Goal: Information Seeking & Learning: Learn about a topic

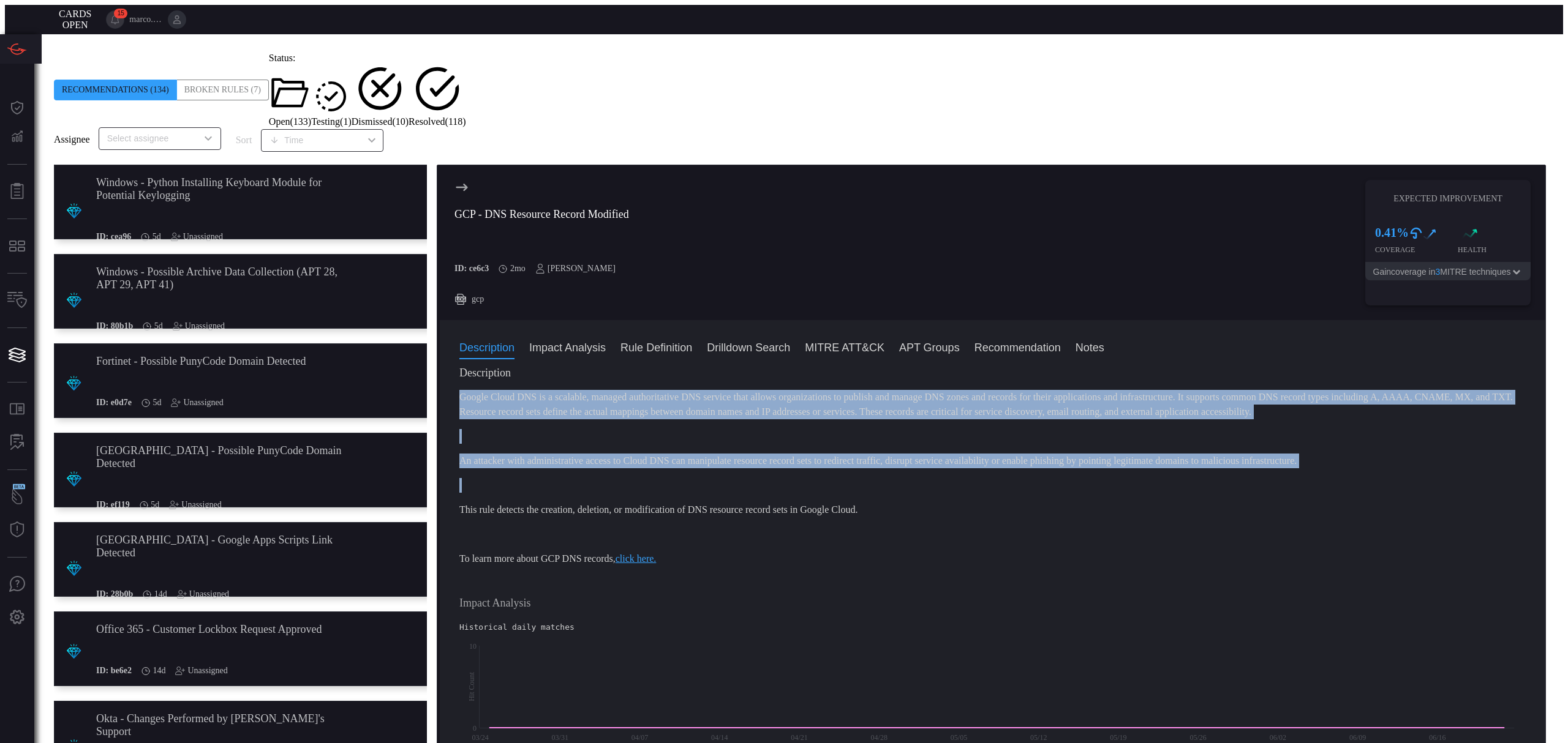
scroll to position [2381, 0]
click at [162, 128] on div "​" at bounding box center [160, 139] width 123 height 23
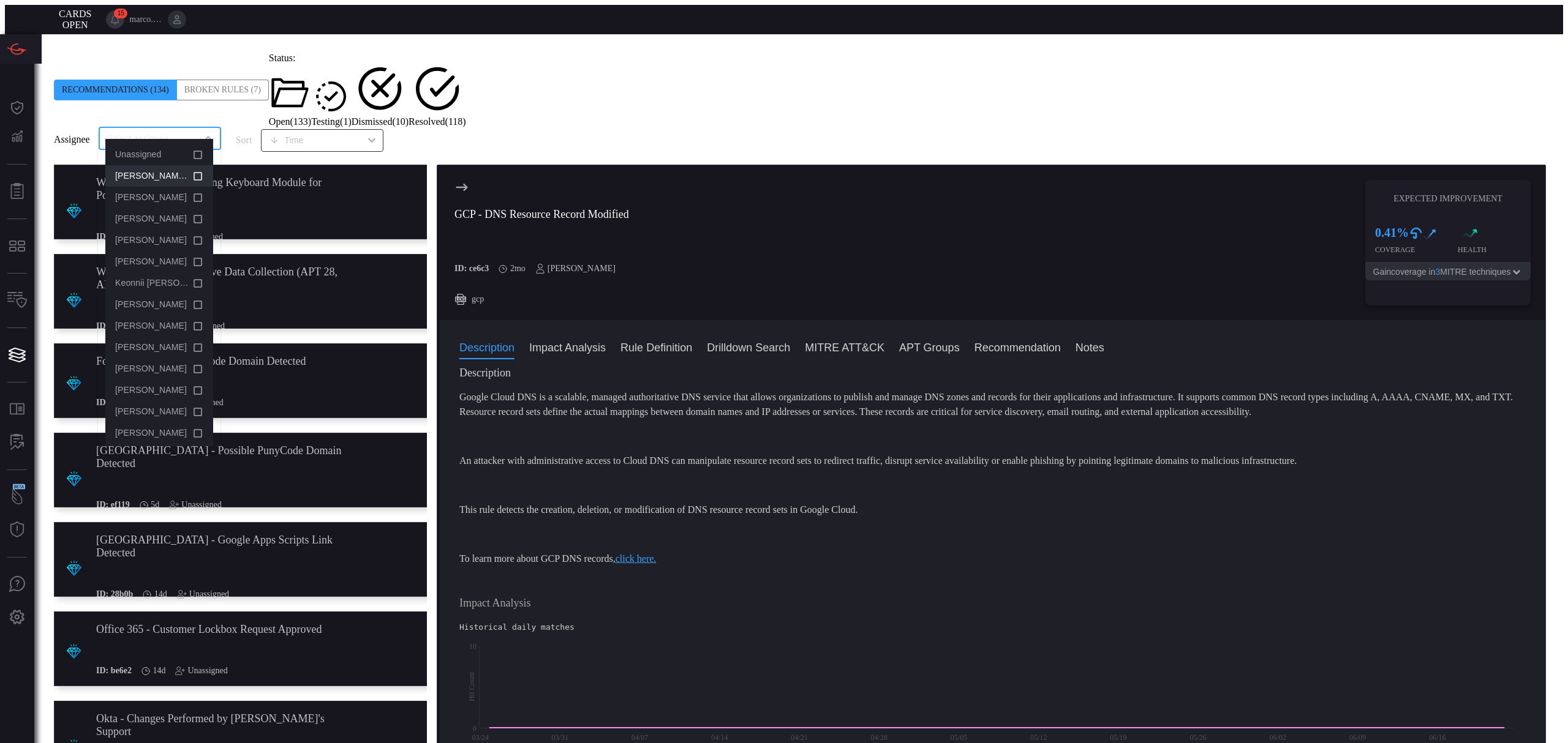
click at [160, 177] on span "[PERSON_NAME] (Myself)" at bounding box center [168, 175] width 105 height 10
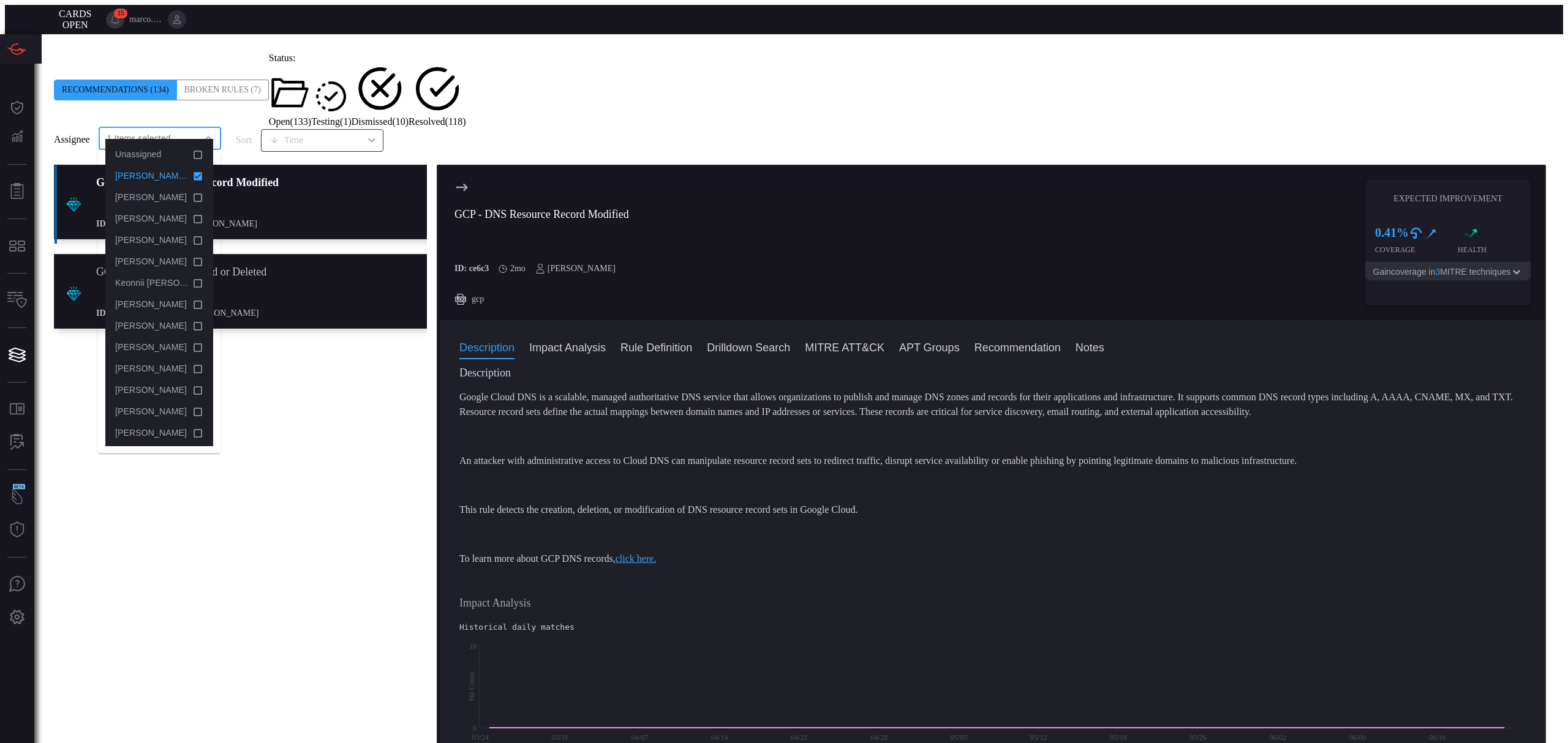
scroll to position [0, 0]
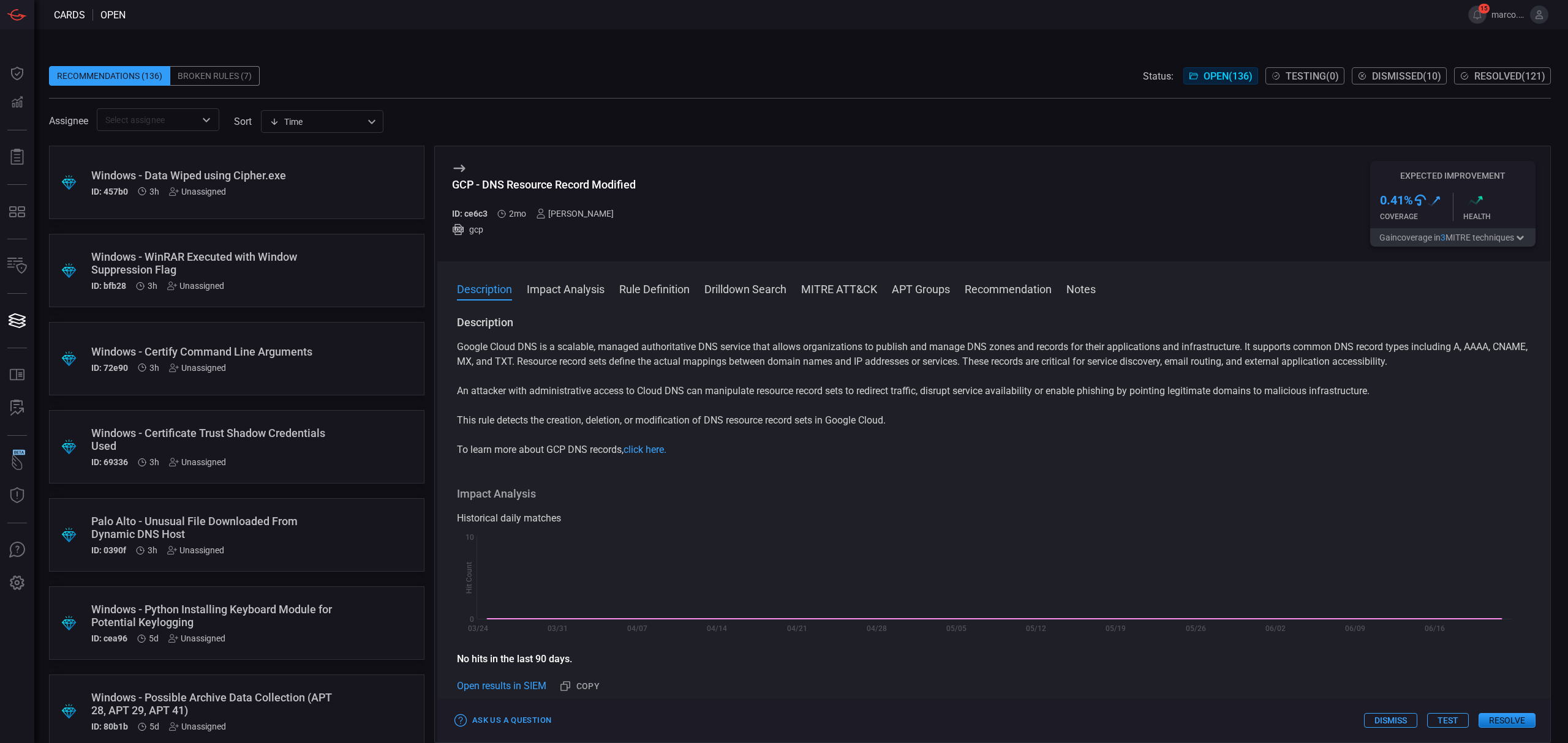
click at [189, 119] on input "text" at bounding box center [148, 120] width 95 height 15
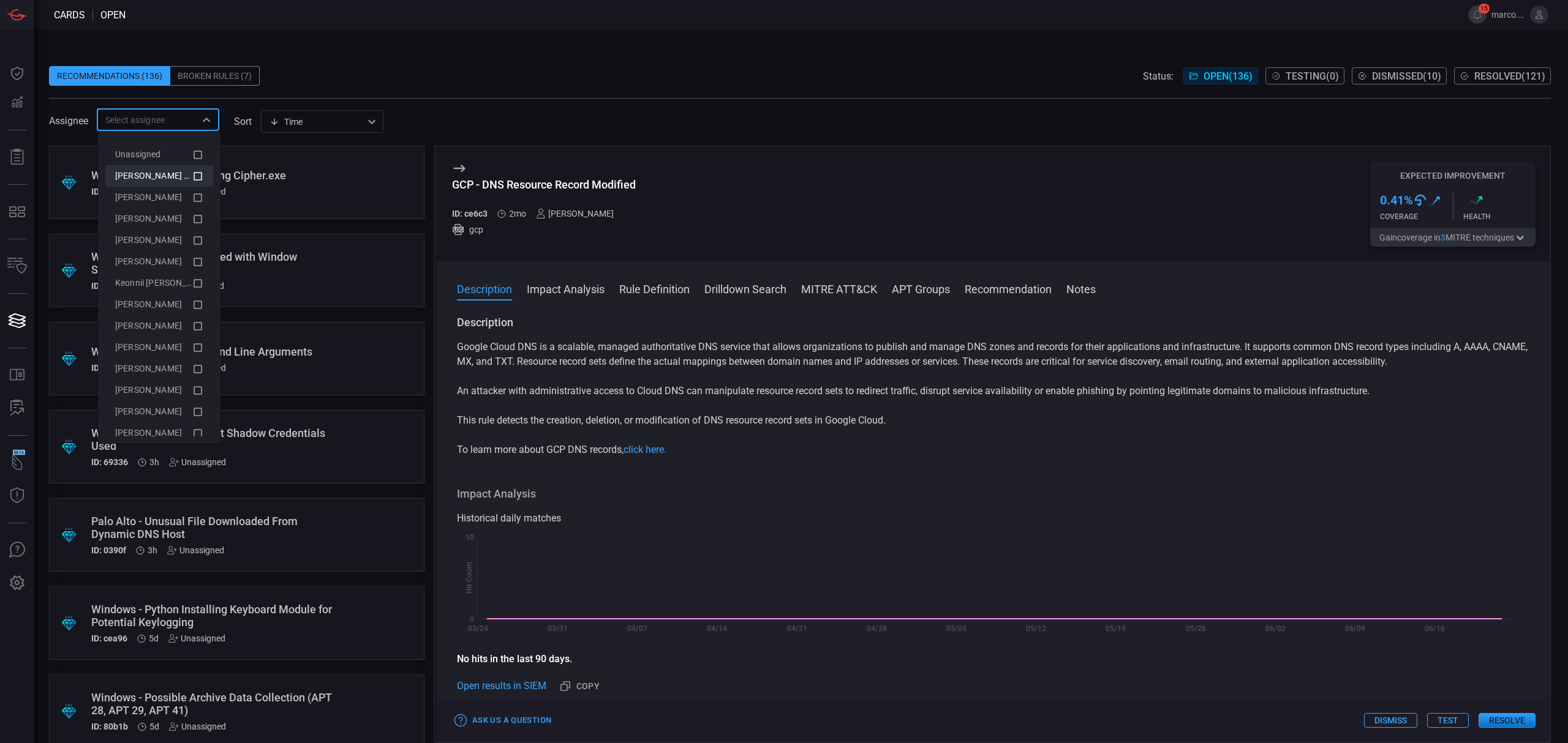
click at [164, 171] on span "[PERSON_NAME] (Myself)" at bounding box center [165, 175] width 101 height 10
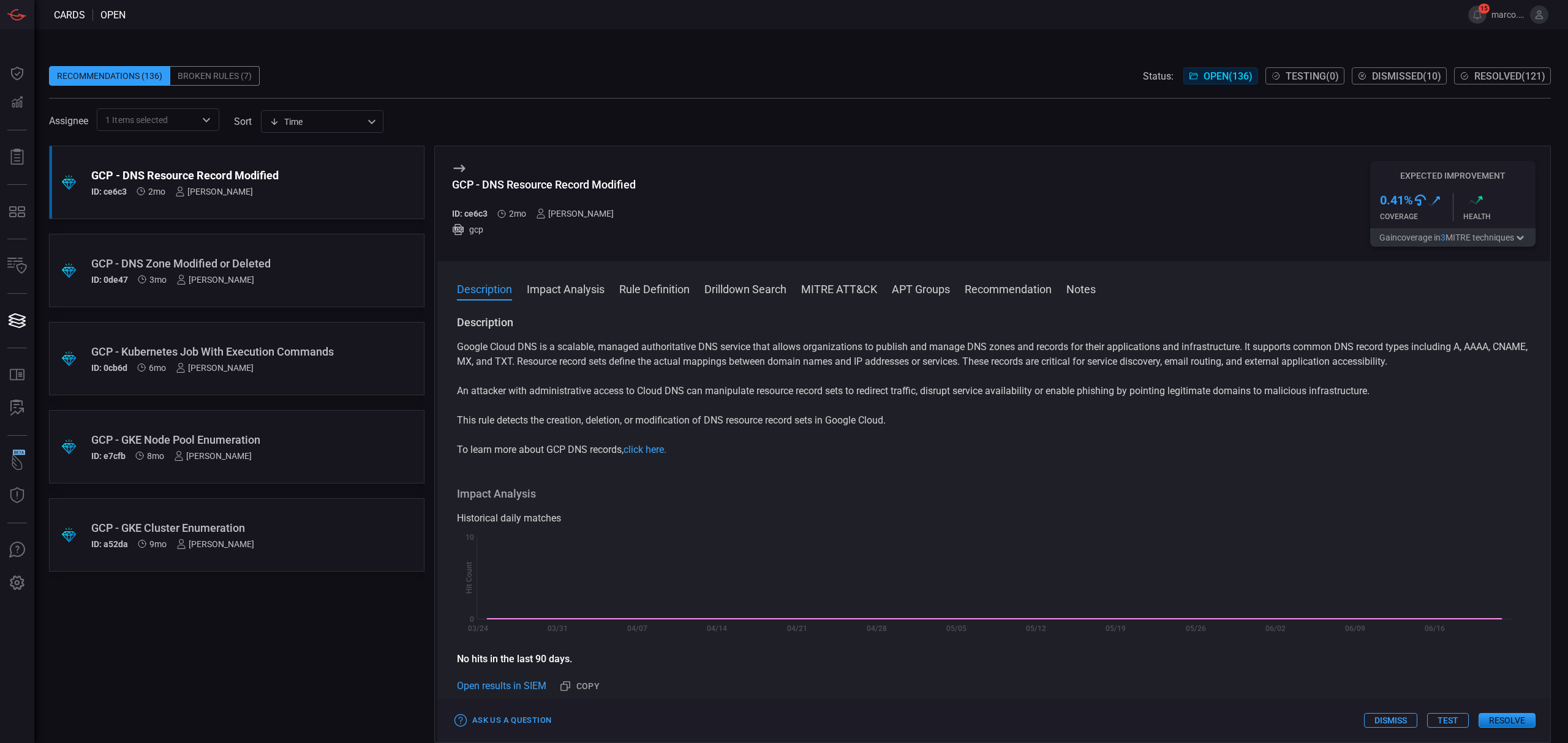
click at [449, 67] on div "Recommendations (136) Broken Rules (7) Status: Open ( 136 ) Testing ( 0 ) Dismi…" at bounding box center [800, 76] width 1502 height 19
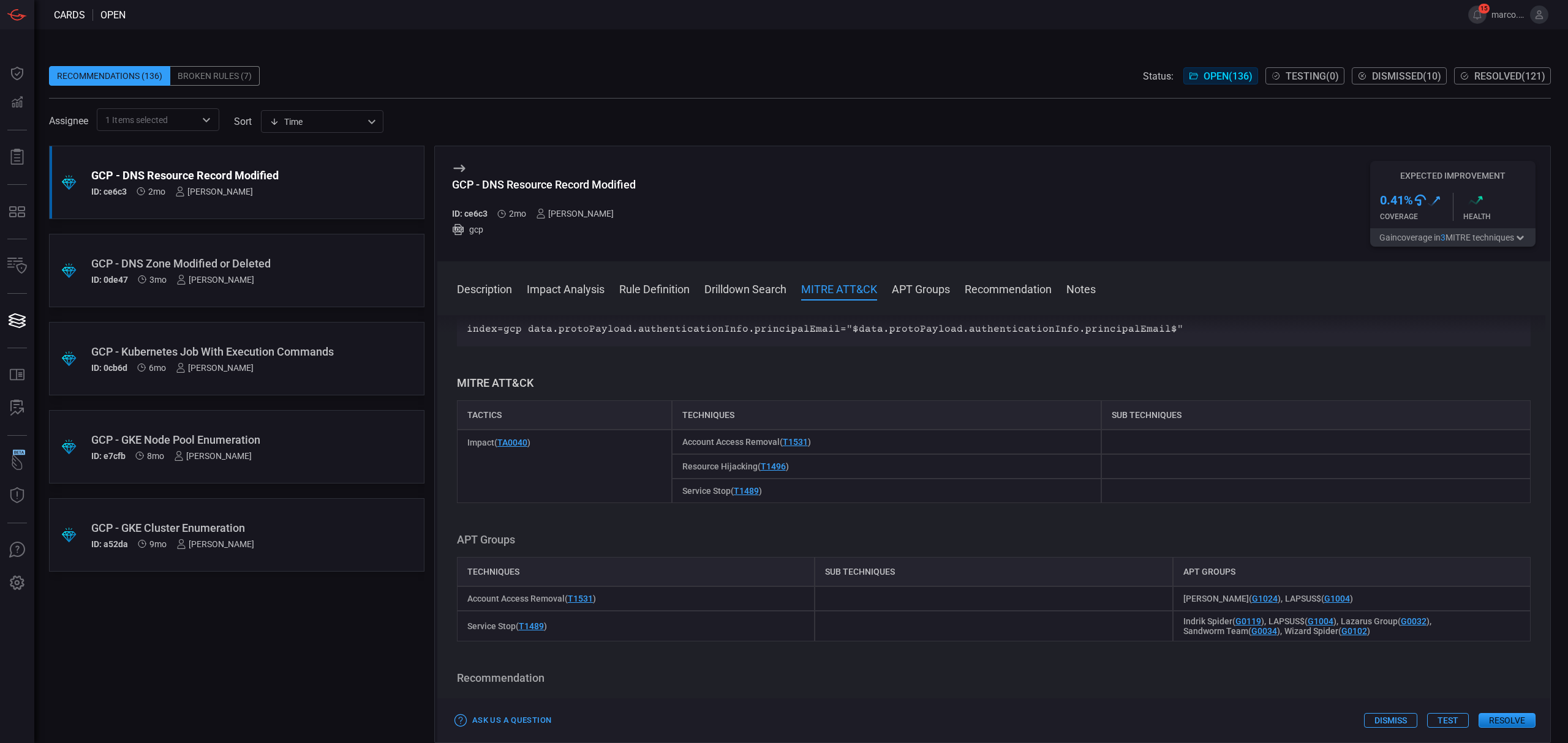
scroll to position [571, 0]
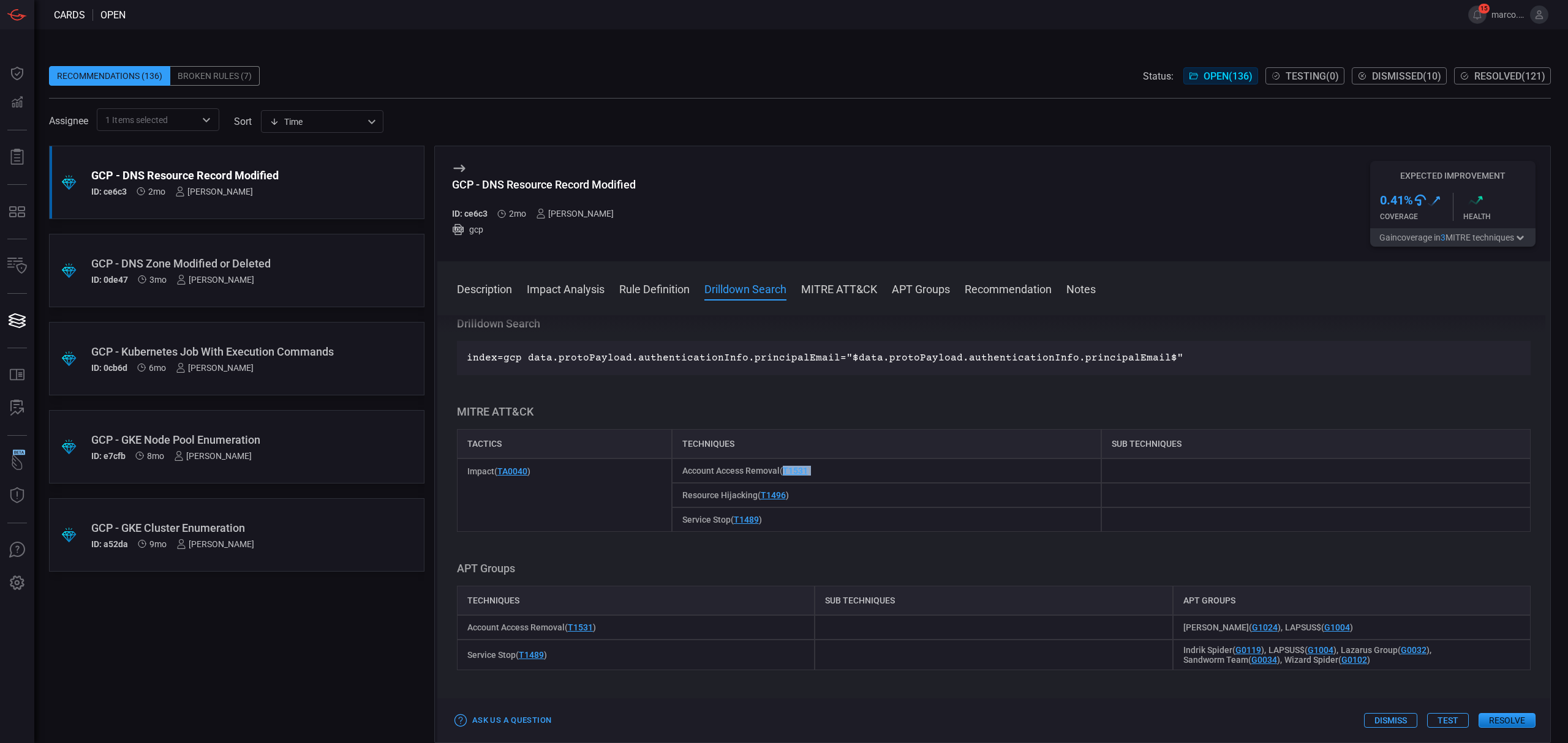
drag, startPoint x: 818, startPoint y: 474, endPoint x: 782, endPoint y: 473, distance: 36.0
click at [782, 473] on div "Account Access Removal ( T1531 )" at bounding box center [886, 471] width 429 height 24
copy span "T1531 )"
drag, startPoint x: 788, startPoint y: 498, endPoint x: 759, endPoint y: 501, distance: 29.2
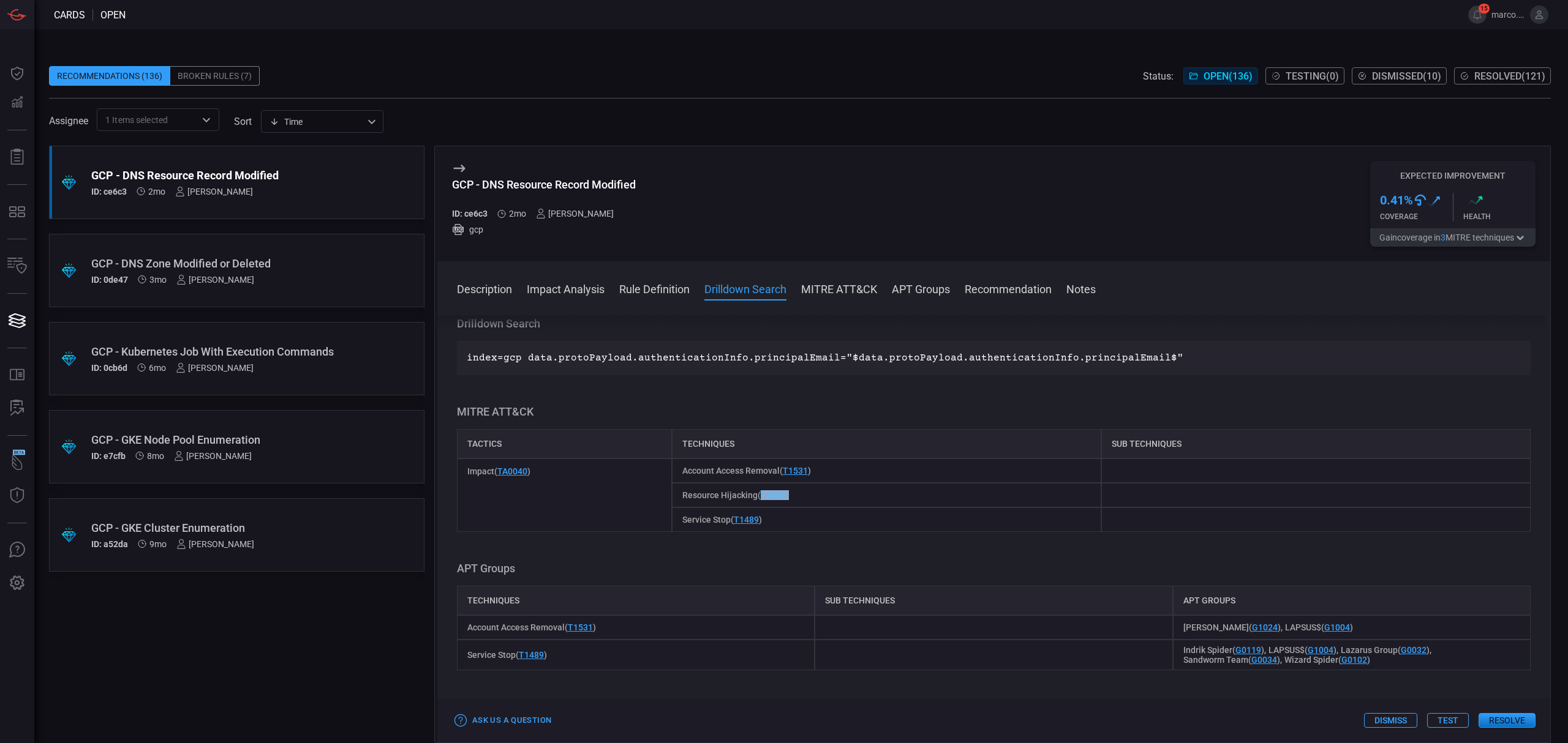
click at [759, 501] on div "Resource Hijacking ( T1496 )" at bounding box center [886, 495] width 429 height 24
copy span "T1496 )"
drag, startPoint x: 684, startPoint y: 191, endPoint x: 442, endPoint y: 181, distance: 242.2
click at [442, 181] on div "GCP - DNS Resource Record Modified ID: ce6c3 2mo [PERSON_NAME] gcp Expected Imp…" at bounding box center [994, 204] width 1113 height 115
copy div "GCP - DNS Resource Record Modified"
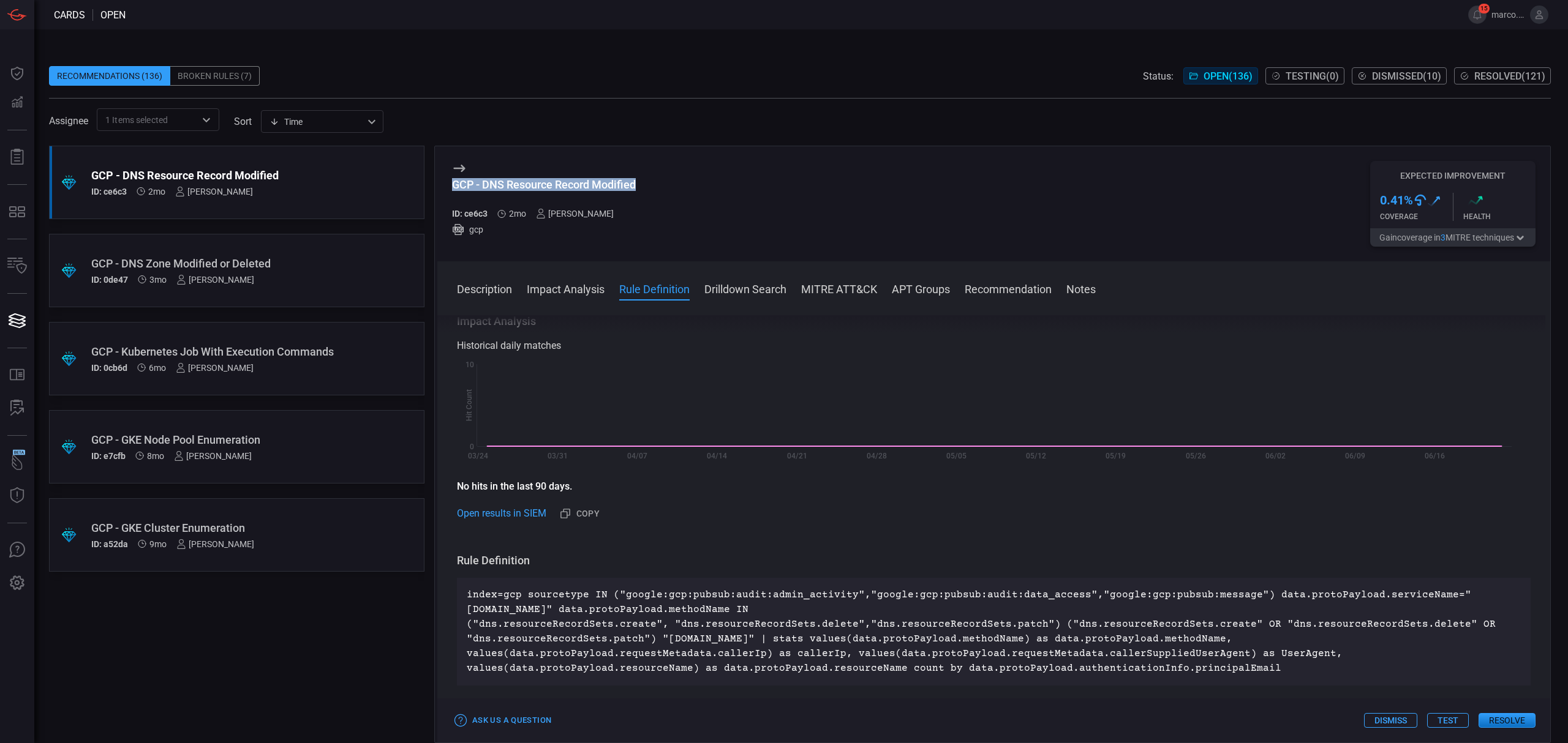
scroll to position [0, 0]
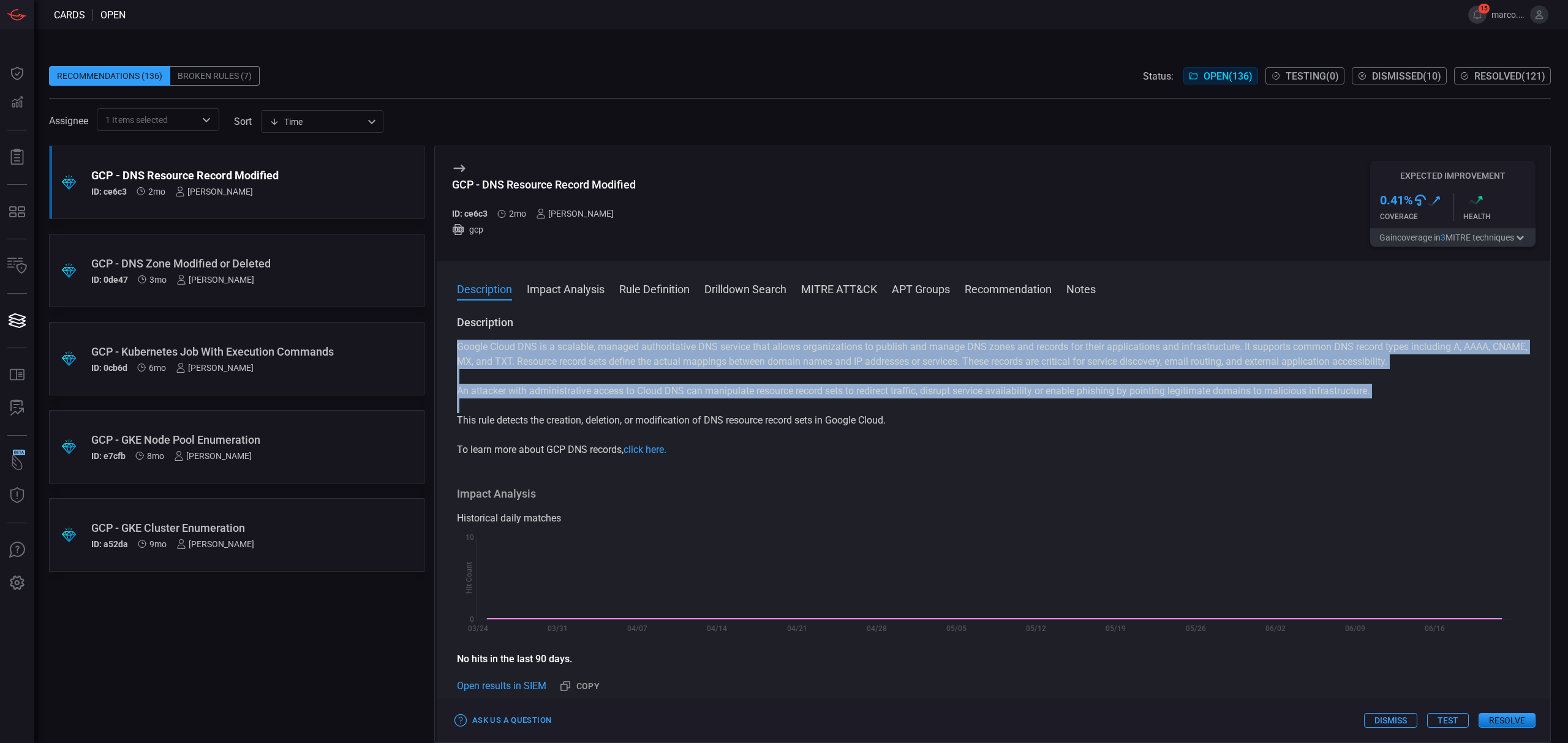
drag, startPoint x: 457, startPoint y: 344, endPoint x: 922, endPoint y: 430, distance: 472.9
click at [922, 430] on div "Google Cloud DNS is a scalable, managed authoritative DNS service that allows o…" at bounding box center [994, 399] width 1074 height 118
copy div "Google Cloud DNS is a scalable, managed authoritative DNS service that allows o…"
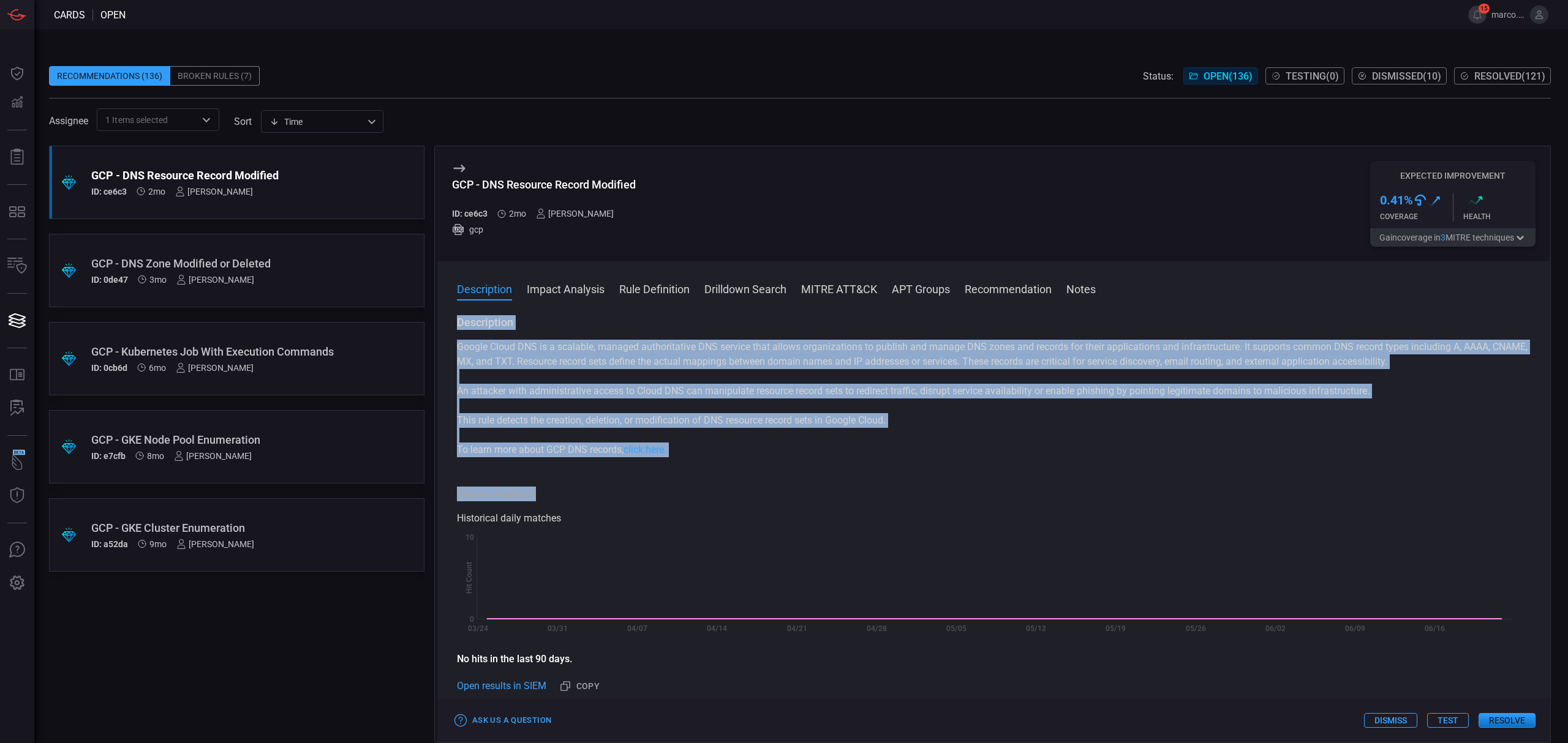
drag, startPoint x: 691, startPoint y: 460, endPoint x: 454, endPoint y: 327, distance: 271.8
click at [454, 327] on div "Description Google Cloud DNS is a scalable, managed authoritative DNS service t…" at bounding box center [994, 527] width 1113 height 423
drag, startPoint x: 535, startPoint y: 409, endPoint x: 524, endPoint y: 395, distance: 17.8
click at [535, 409] on div "Google Cloud DNS is a scalable, managed authoritative DNS service that allows o…" at bounding box center [994, 399] width 1074 height 118
drag, startPoint x: 496, startPoint y: 349, endPoint x: 691, endPoint y: 446, distance: 217.8
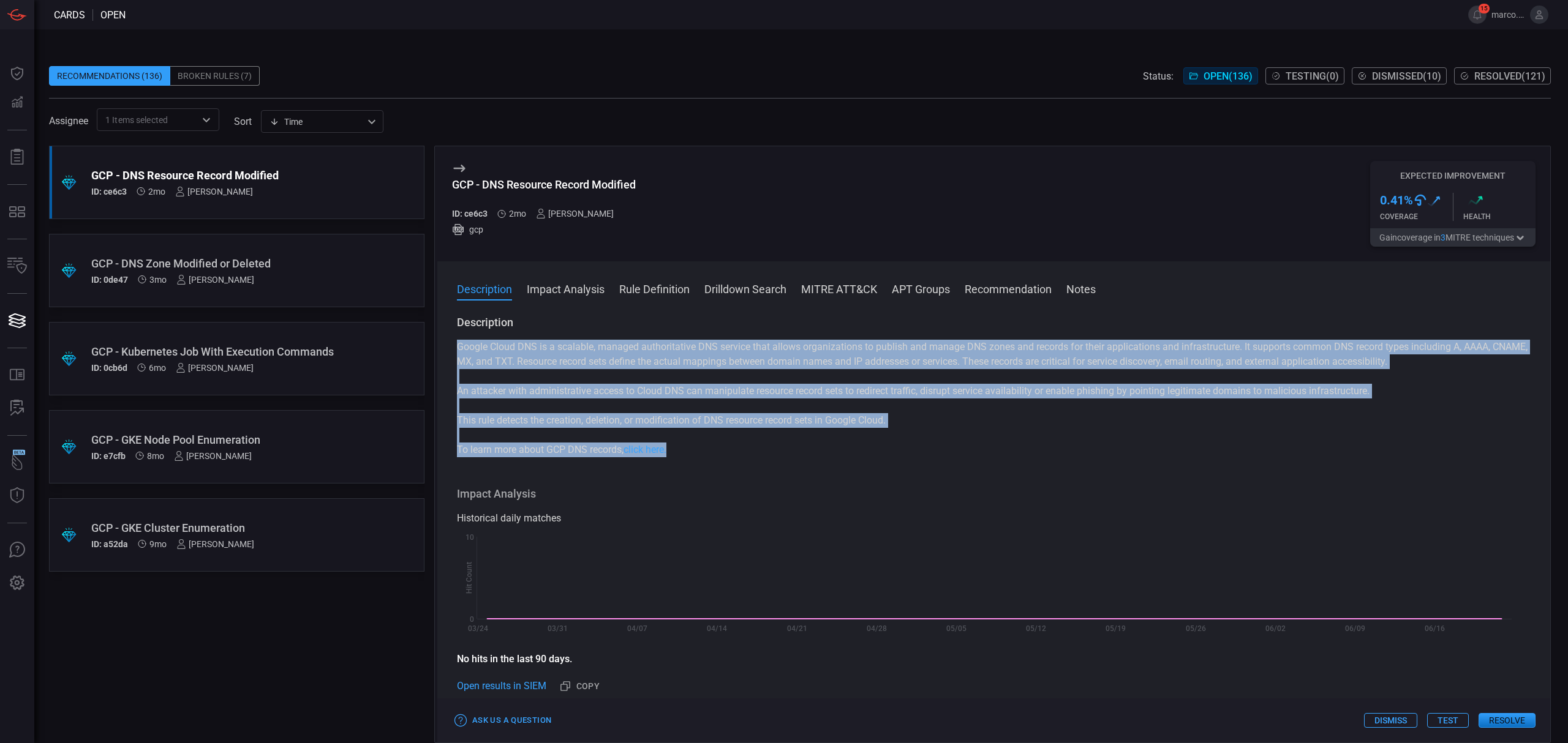
click at [691, 446] on div "Description Google Cloud DNS is a scalable, managed authoritative DNS service t…" at bounding box center [994, 527] width 1113 height 423
copy div "Google Cloud DNS is a scalable, managed authoritative DNS service that allows o…"
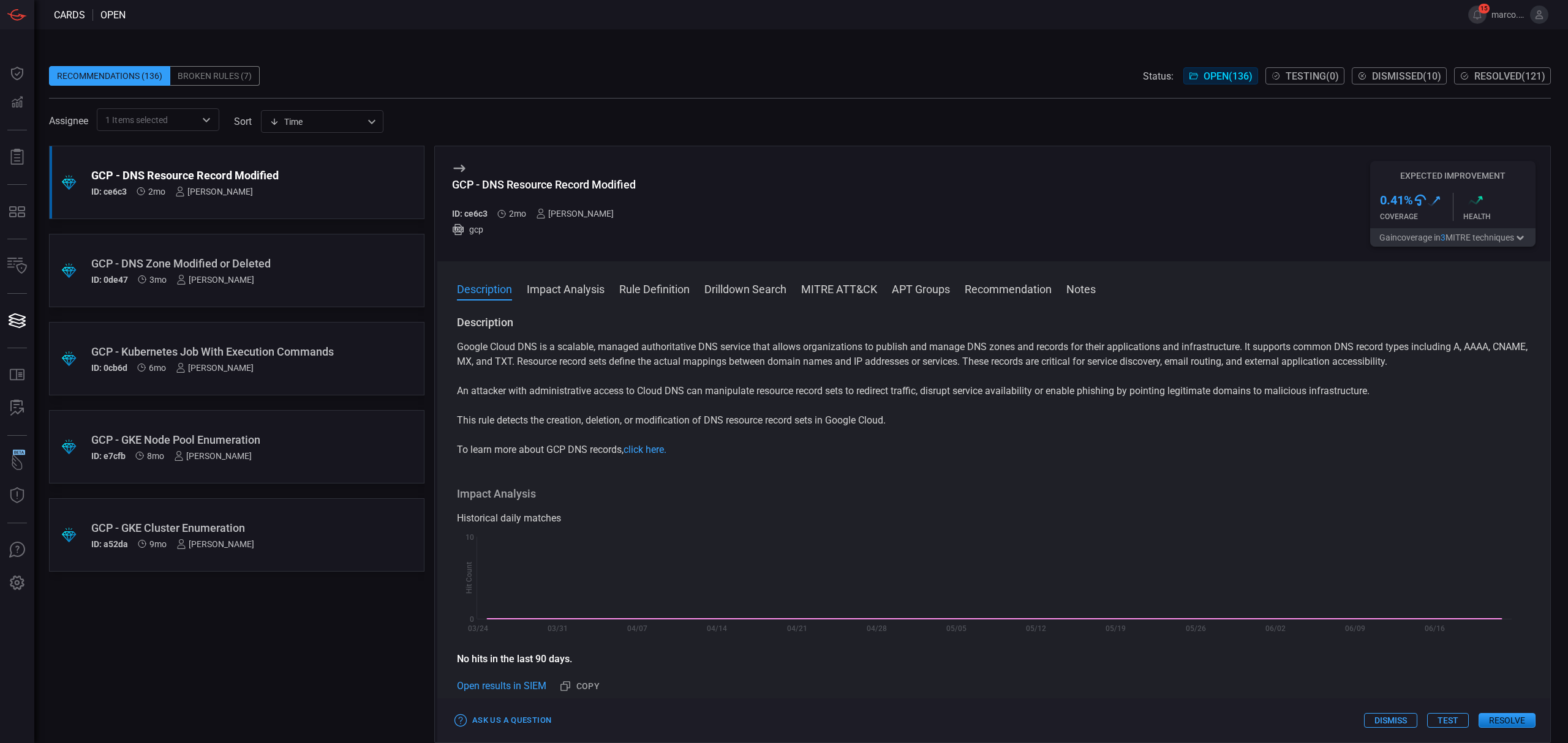
click at [673, 487] on div "Description Google Cloud DNS is a scalable, managed authoritative DNS service t…" at bounding box center [994, 527] width 1113 height 423
